Goal: Communication & Community: Answer question/provide support

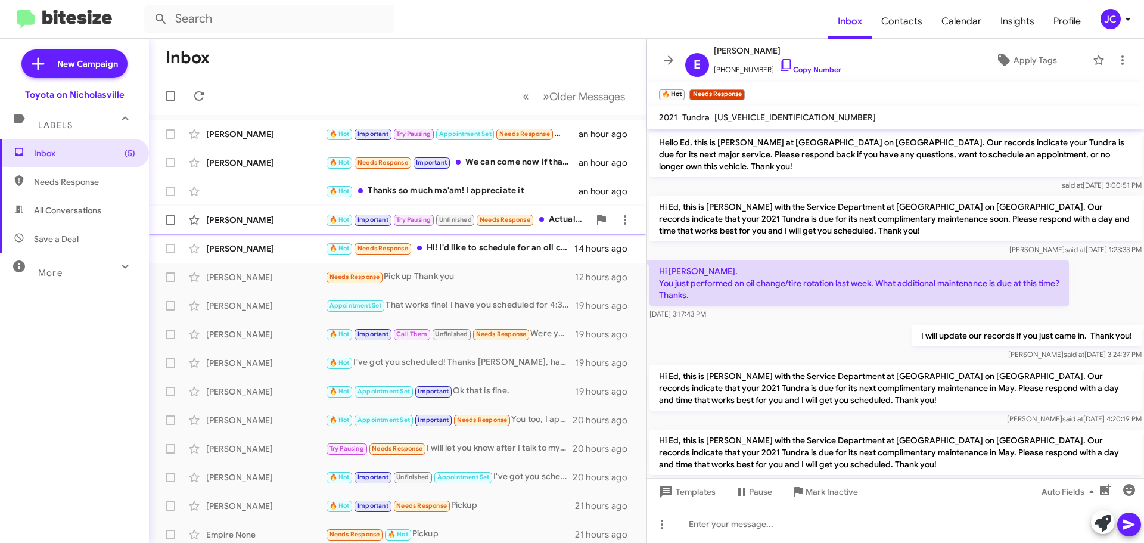
scroll to position [1372, 0]
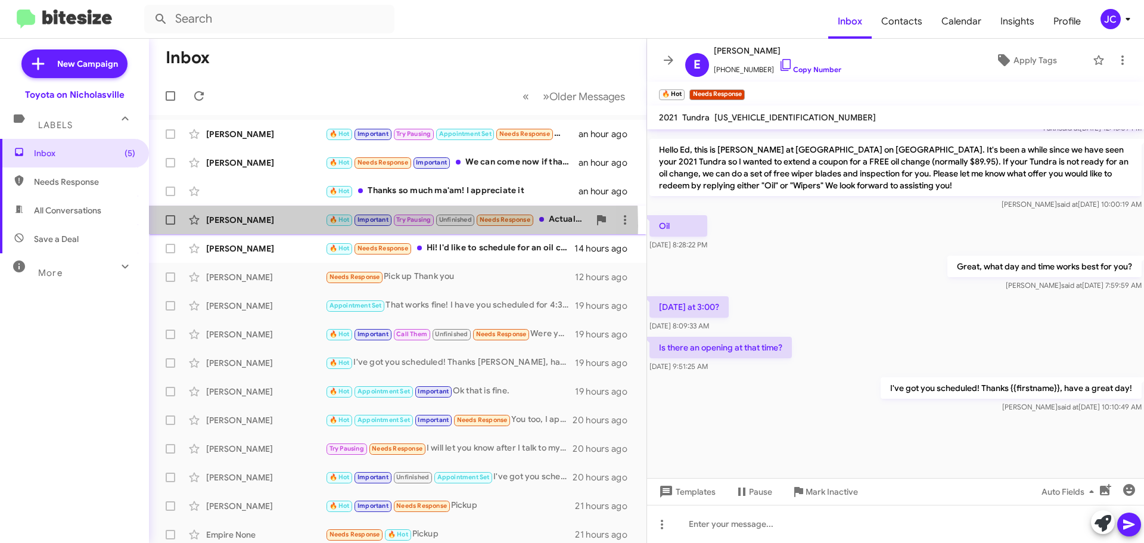
click at [248, 226] on div "[PERSON_NAME] 🔥 Hot Important Try Pausing Unfinished Needs Response Actually, i…" at bounding box center [397, 220] width 478 height 24
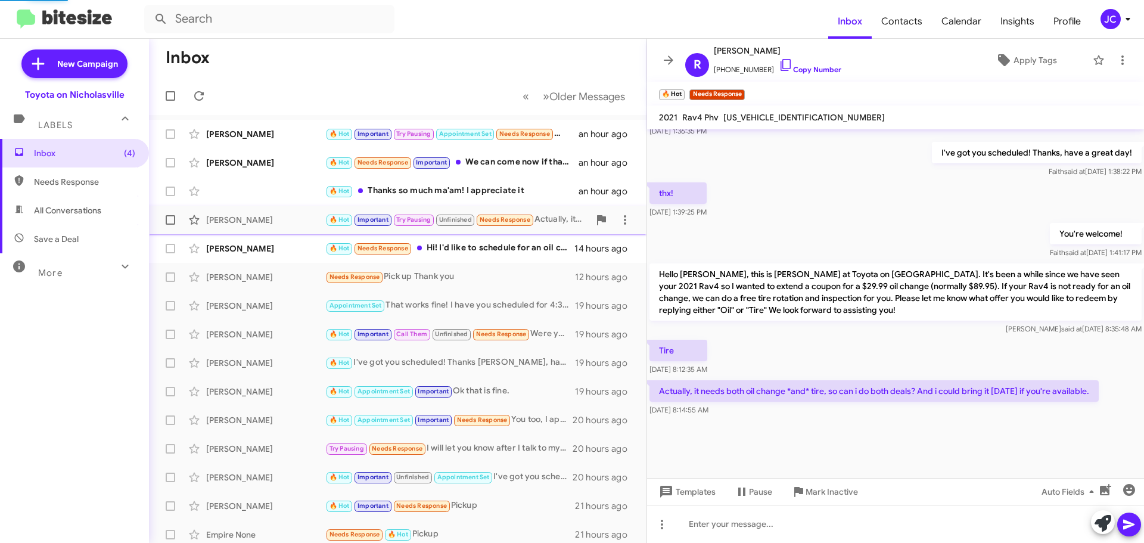
scroll to position [605, 0]
click at [259, 204] on span "🔥 Hot Thanks so much ma'am! I appreciate it an hour ago" at bounding box center [397, 191] width 497 height 29
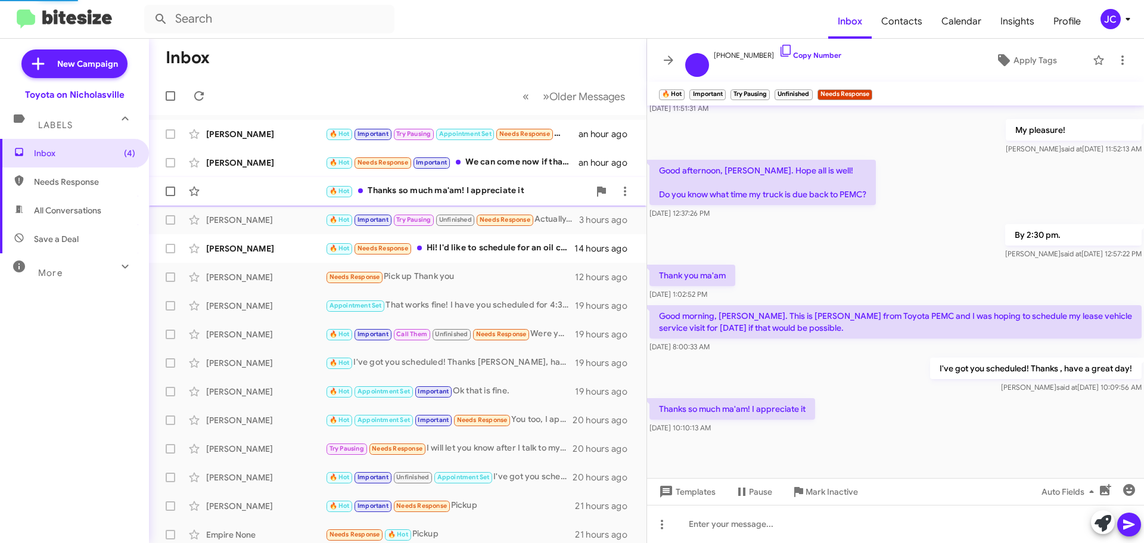
scroll to position [530, 0]
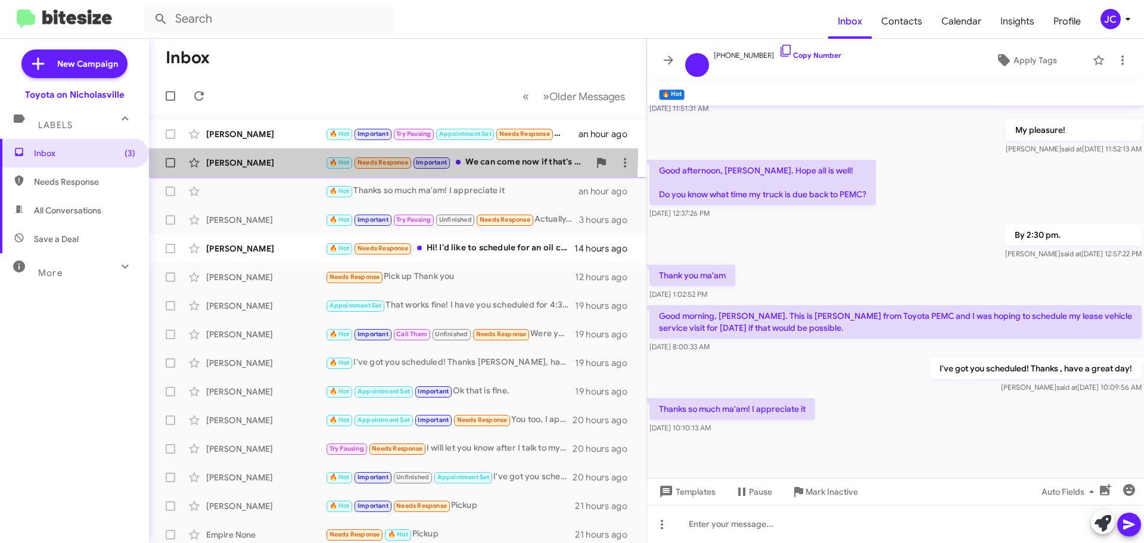
click at [253, 154] on div "[PERSON_NAME] 🔥 Hot Needs Response Important We can come now if that's ok. My h…" at bounding box center [397, 163] width 478 height 24
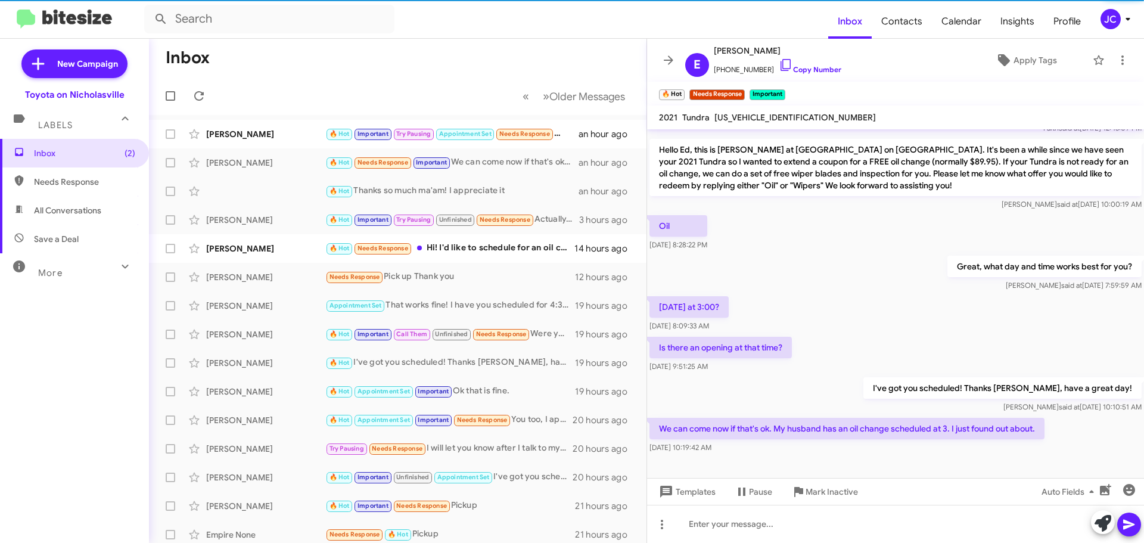
scroll to position [1416, 0]
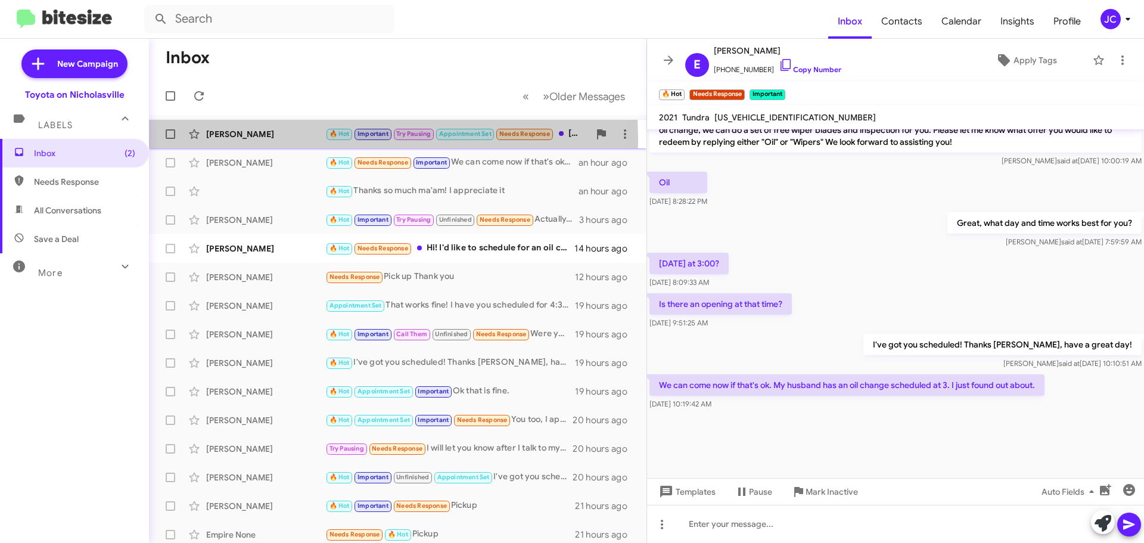
click at [254, 140] on div "[PERSON_NAME] 🔥 Hot Important Try Pausing Appointment Set Needs Response [DATE]…" at bounding box center [397, 134] width 478 height 24
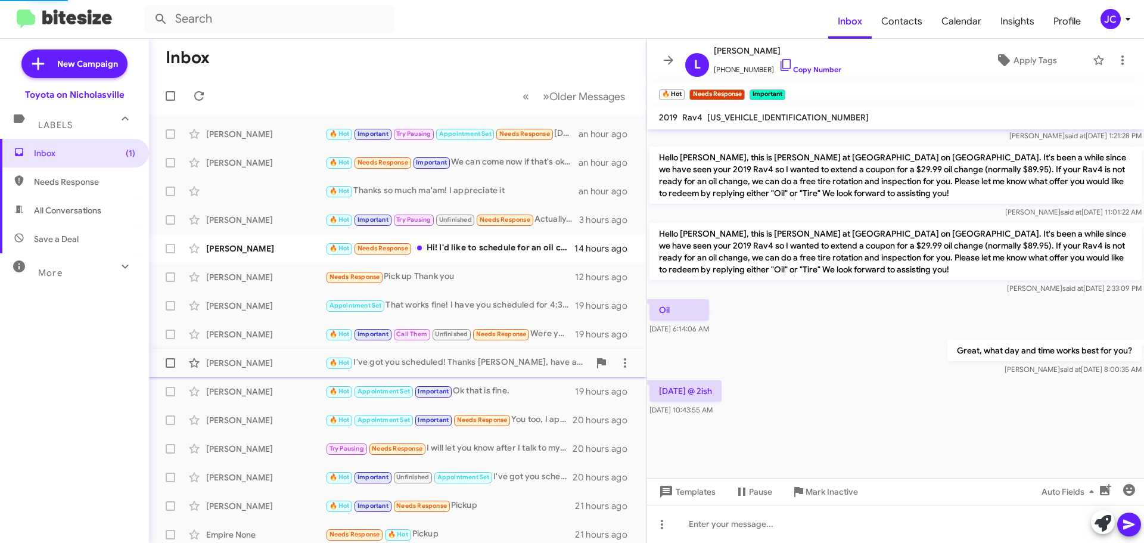
scroll to position [1234, 0]
click at [712, 493] on span "Templates" at bounding box center [685, 491] width 59 height 21
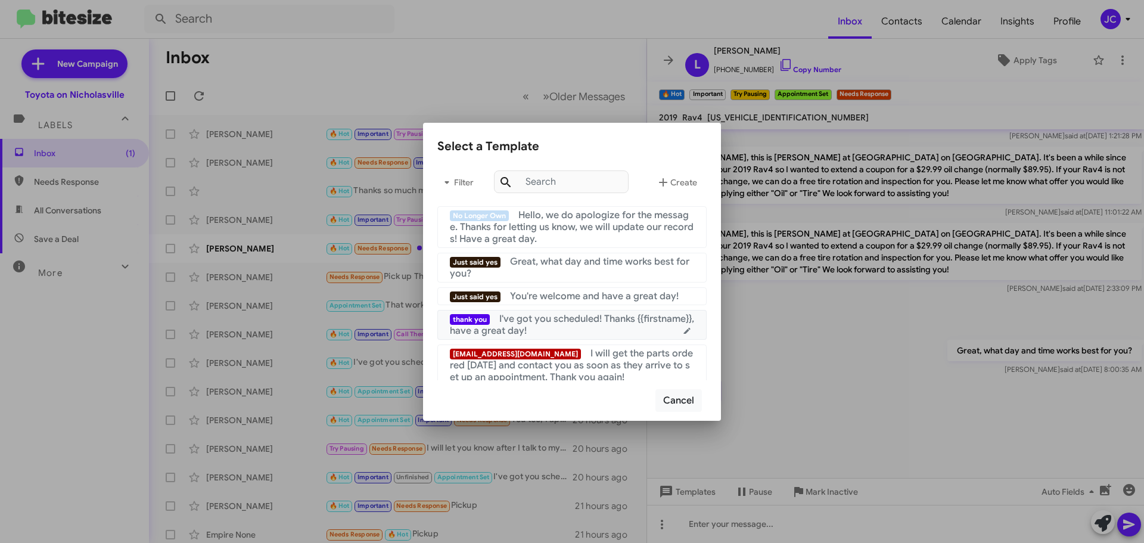
click at [621, 325] on div "thank you I've got you scheduled! Thanks {{firstname}}, have a great day!" at bounding box center [572, 325] width 244 height 24
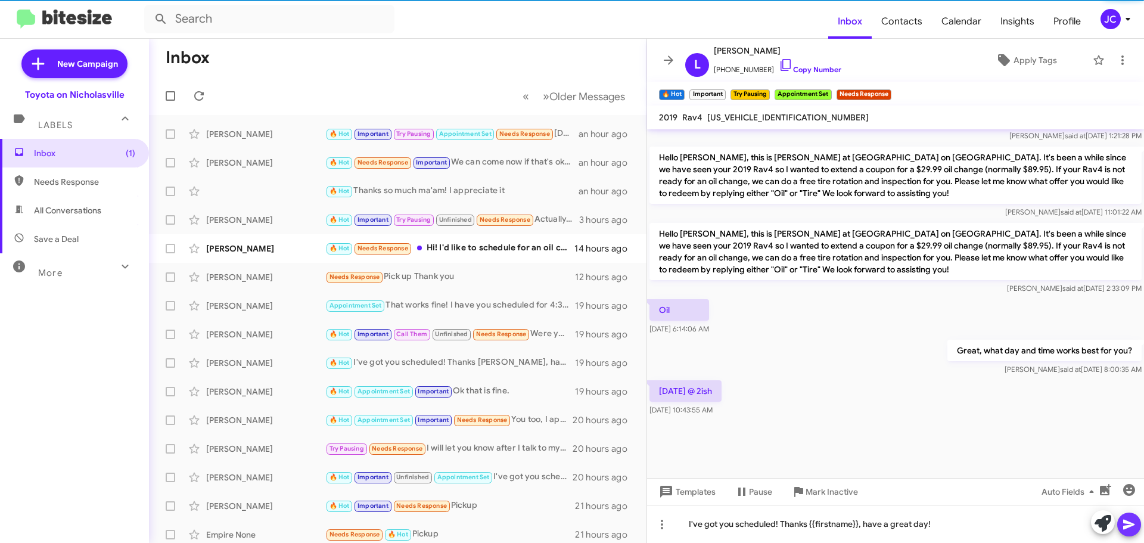
click at [1126, 525] on icon at bounding box center [1128, 524] width 11 height 10
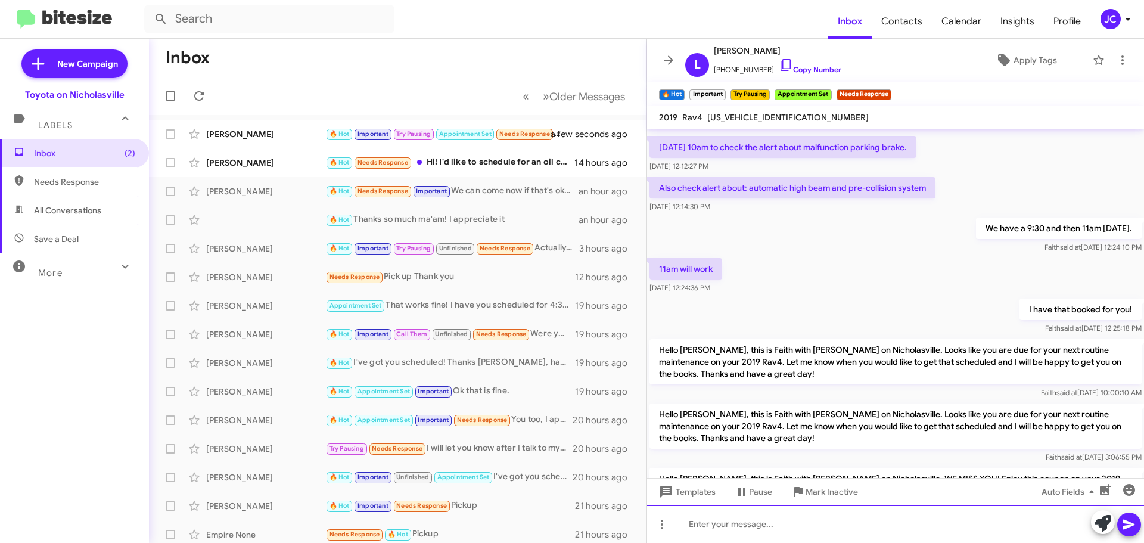
scroll to position [979, 0]
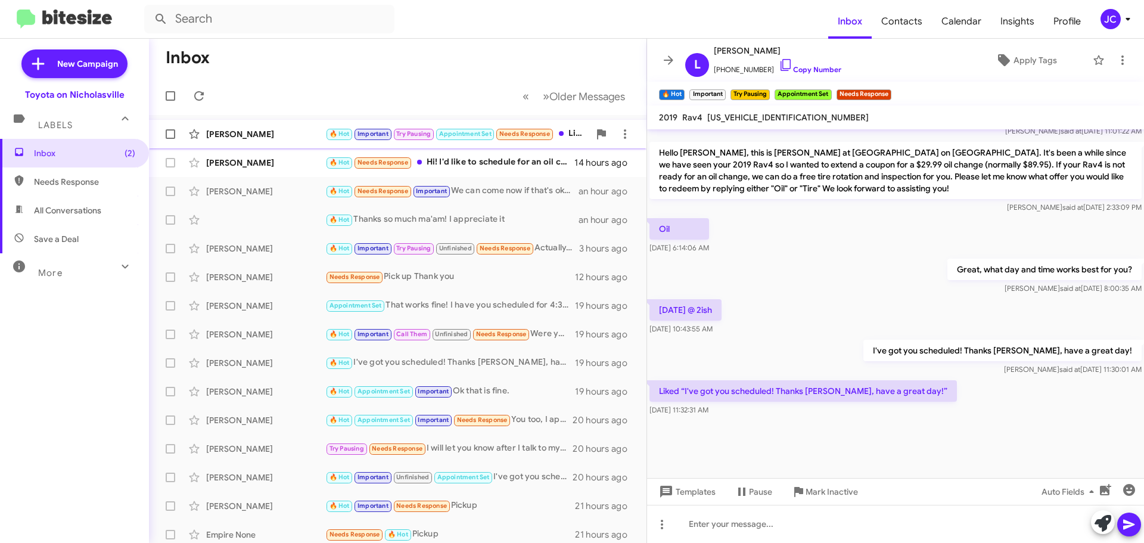
click at [250, 136] on div "[PERSON_NAME]" at bounding box center [265, 134] width 119 height 12
click at [87, 150] on span "Inbox (1)" at bounding box center [84, 153] width 101 height 12
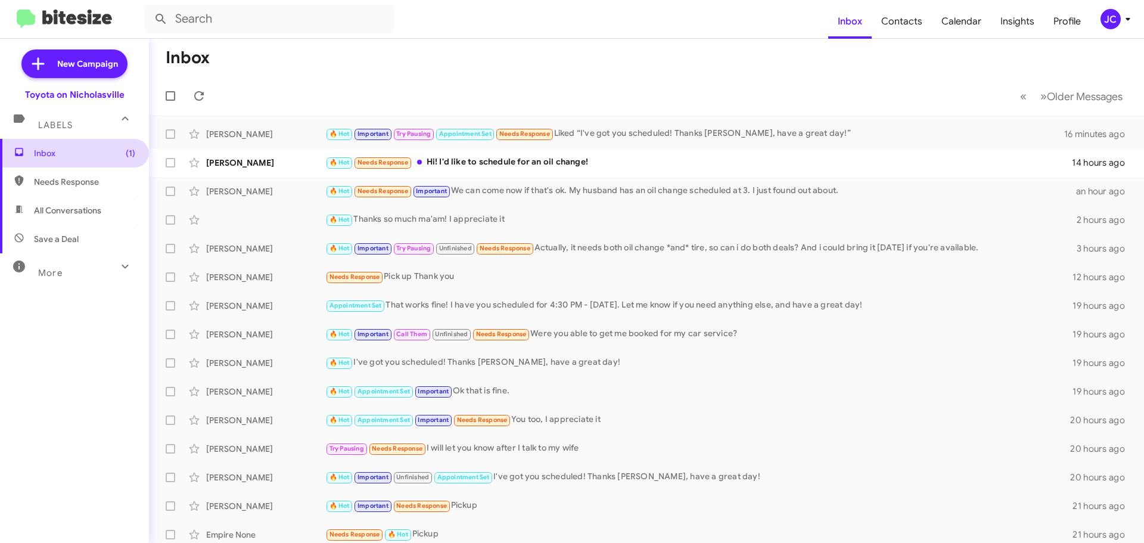
click at [104, 163] on span "Inbox (1)" at bounding box center [74, 153] width 149 height 29
click at [94, 149] on span "Inbox (1)" at bounding box center [84, 153] width 101 height 12
